Goal: Information Seeking & Learning: Learn about a topic

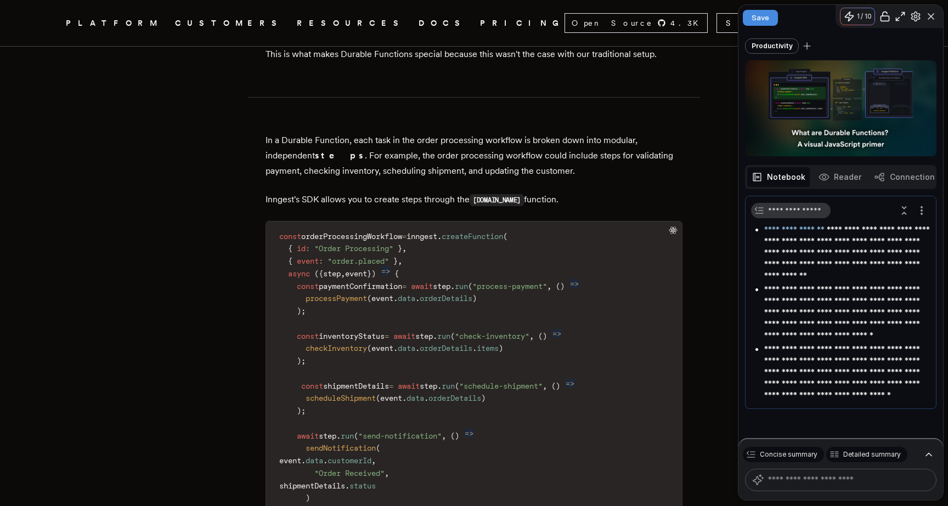
scroll to position [1660, 0]
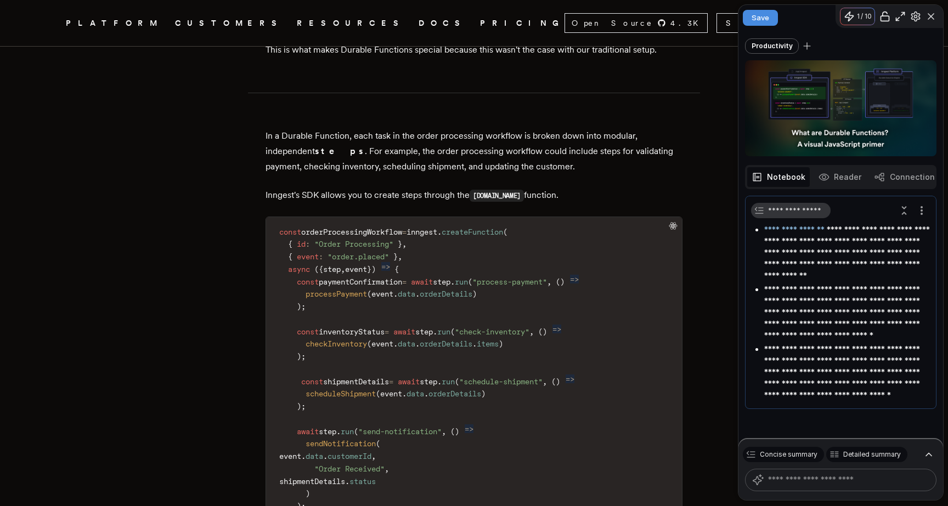
click at [822, 172] on icon "button" at bounding box center [823, 177] width 11 height 11
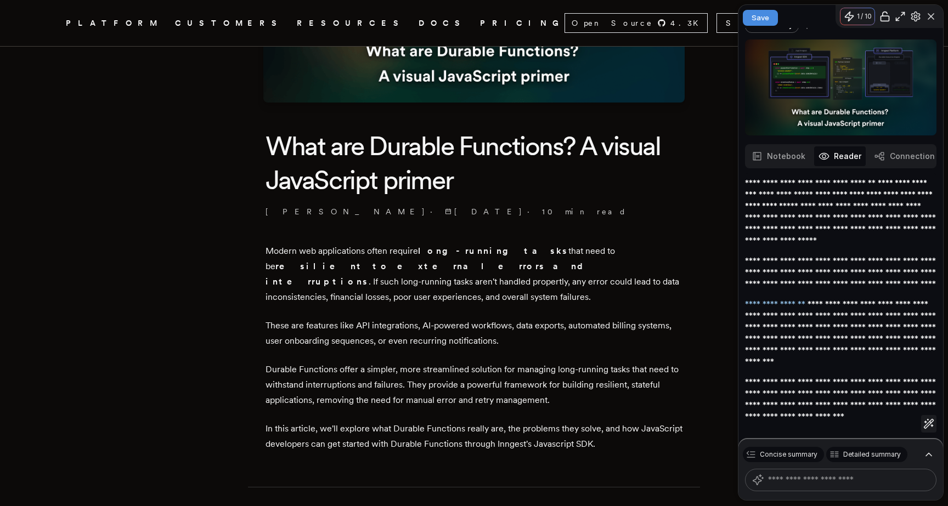
scroll to position [191, 0]
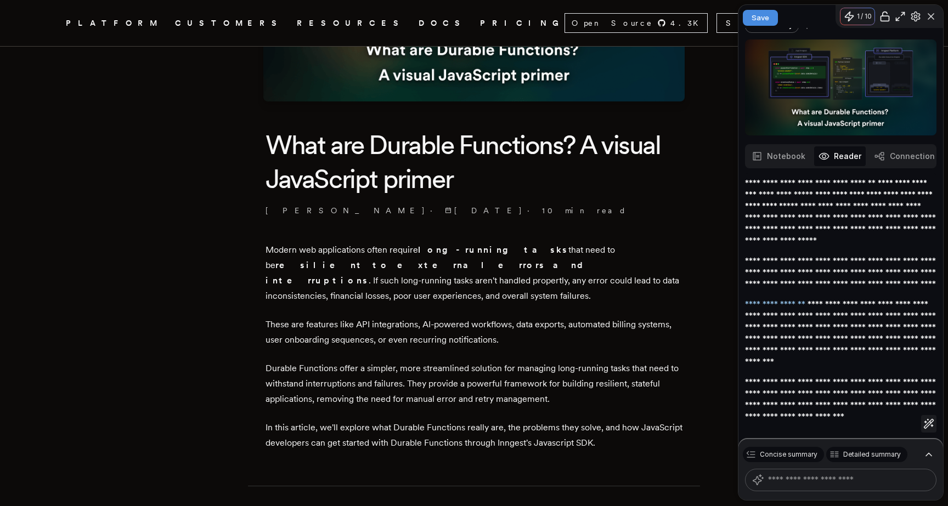
click at [895, 150] on button "Connections" at bounding box center [906, 156] width 73 height 20
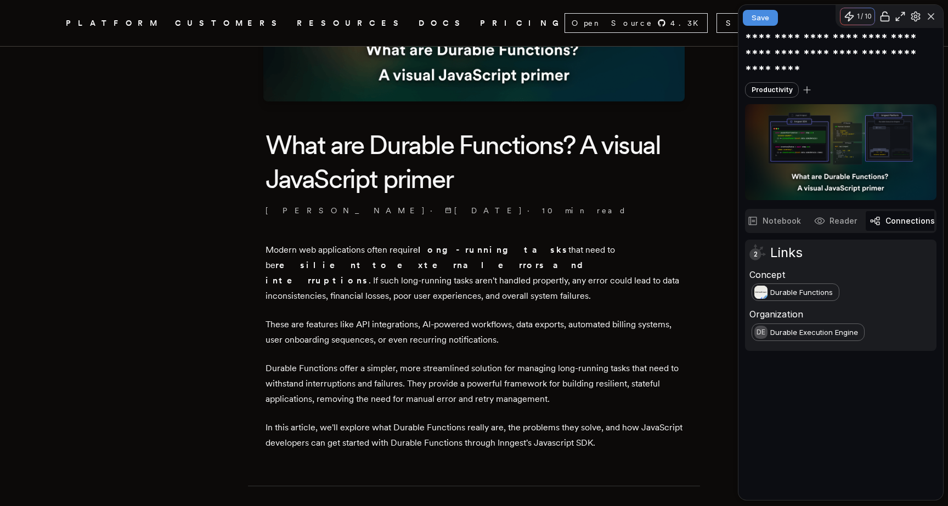
scroll to position [0, 4]
click at [826, 221] on button "Reader" at bounding box center [836, 221] width 52 height 20
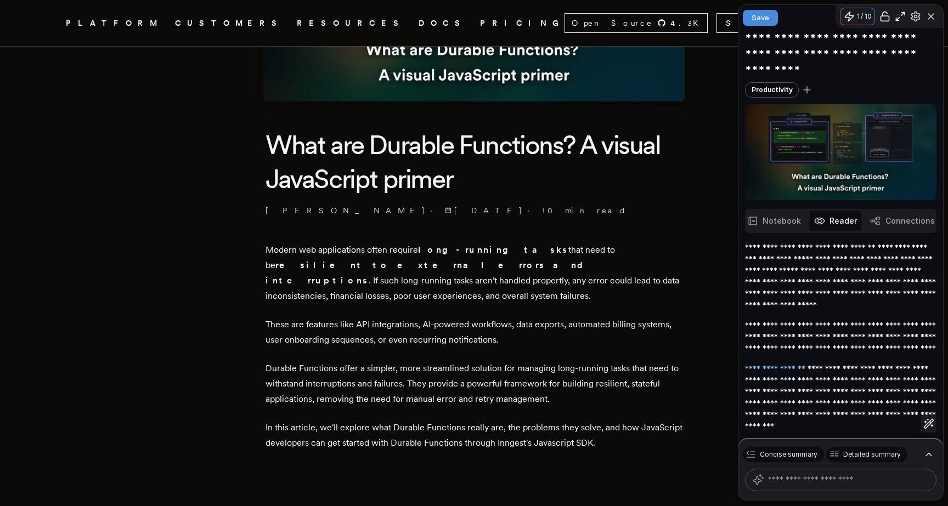
click at [789, 221] on button "Notebook" at bounding box center [774, 221] width 63 height 20
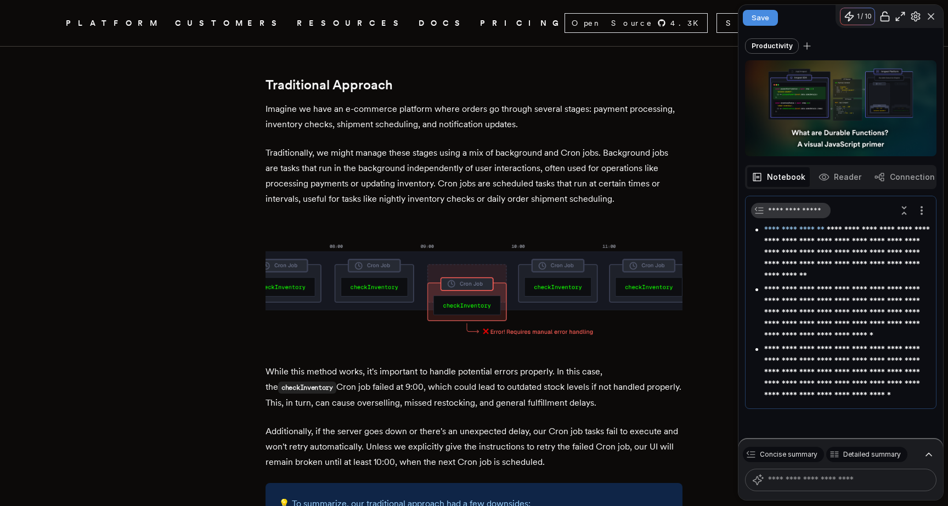
scroll to position [634, 0]
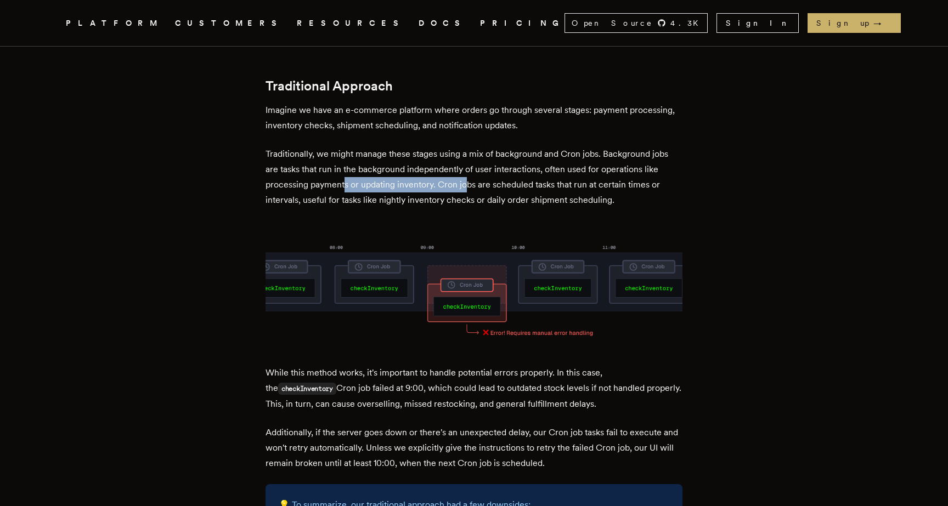
drag, startPoint x: 349, startPoint y: 165, endPoint x: 471, endPoint y: 176, distance: 122.8
click at [471, 174] on p "Traditionally, we might manage these stages using a mix of background and Cron …" at bounding box center [473, 176] width 417 height 61
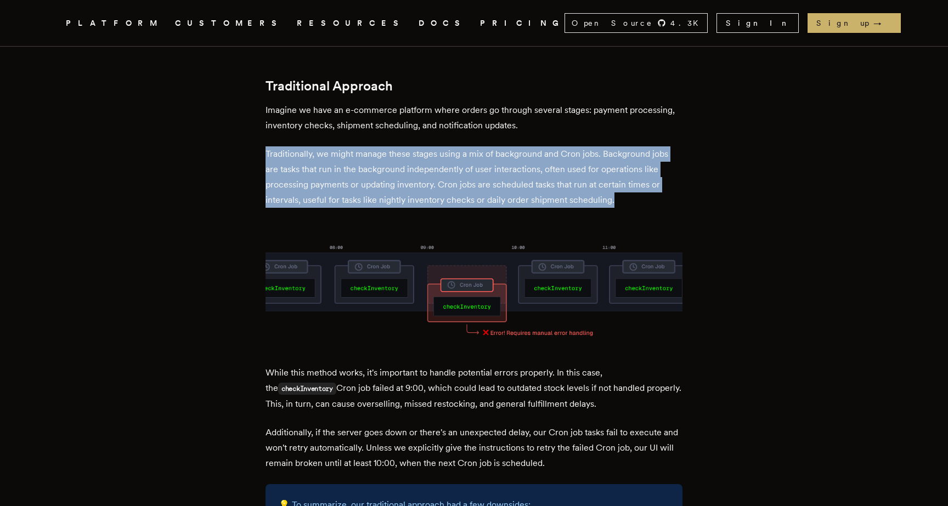
drag, startPoint x: 621, startPoint y: 184, endPoint x: 241, endPoint y: 138, distance: 382.9
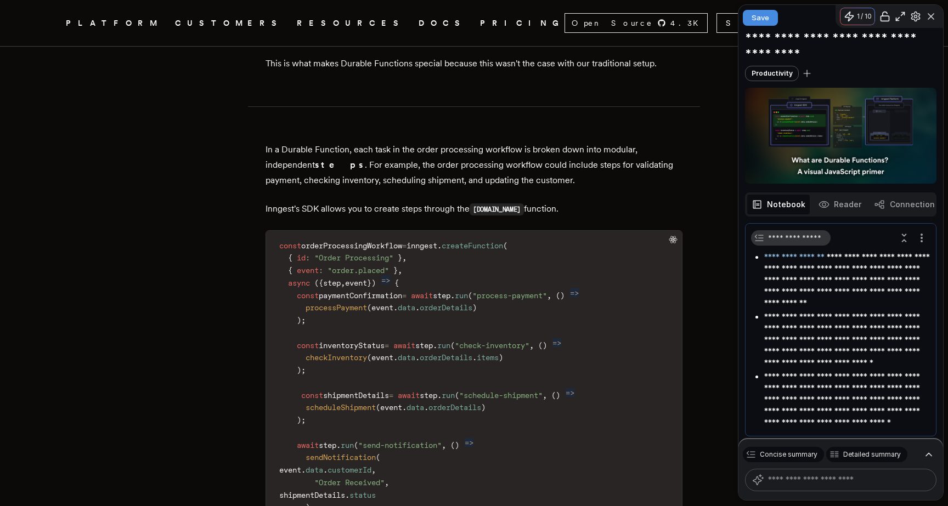
scroll to position [0, 0]
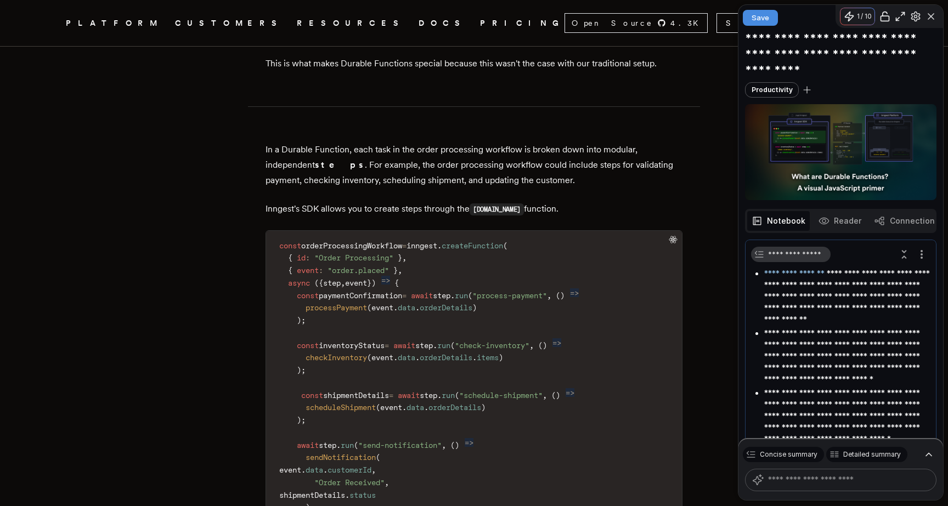
click at [764, 20] on span "Save" at bounding box center [760, 17] width 18 height 7
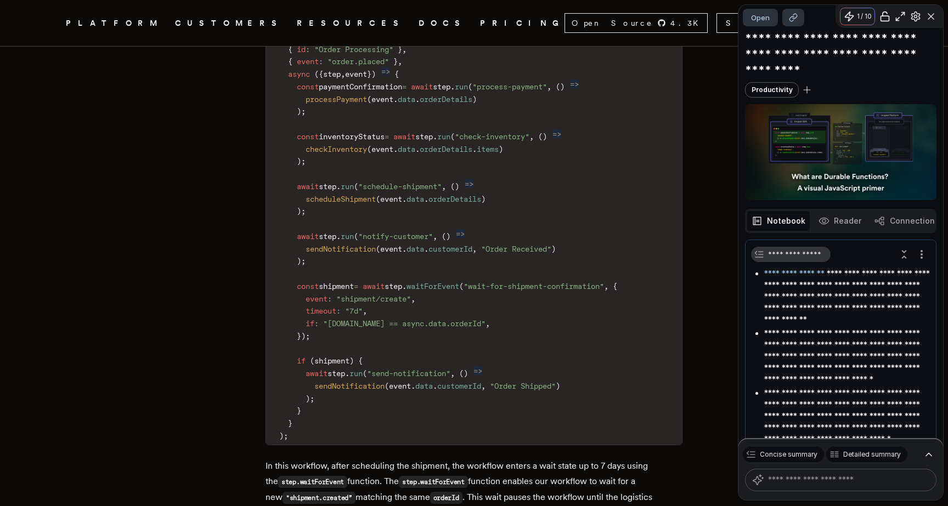
scroll to position [2535, 0]
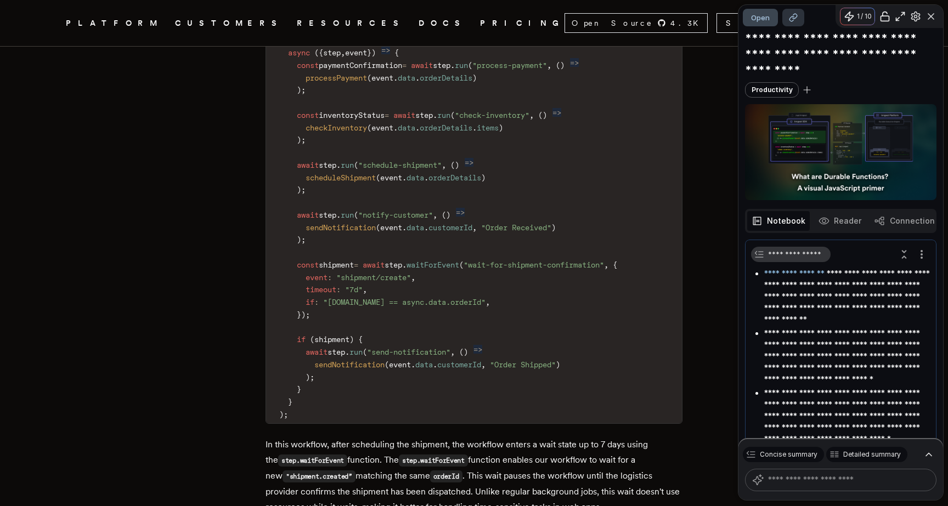
click at [750, 11] on button "Open" at bounding box center [760, 18] width 35 height 18
